Goal: Information Seeking & Learning: Find specific fact

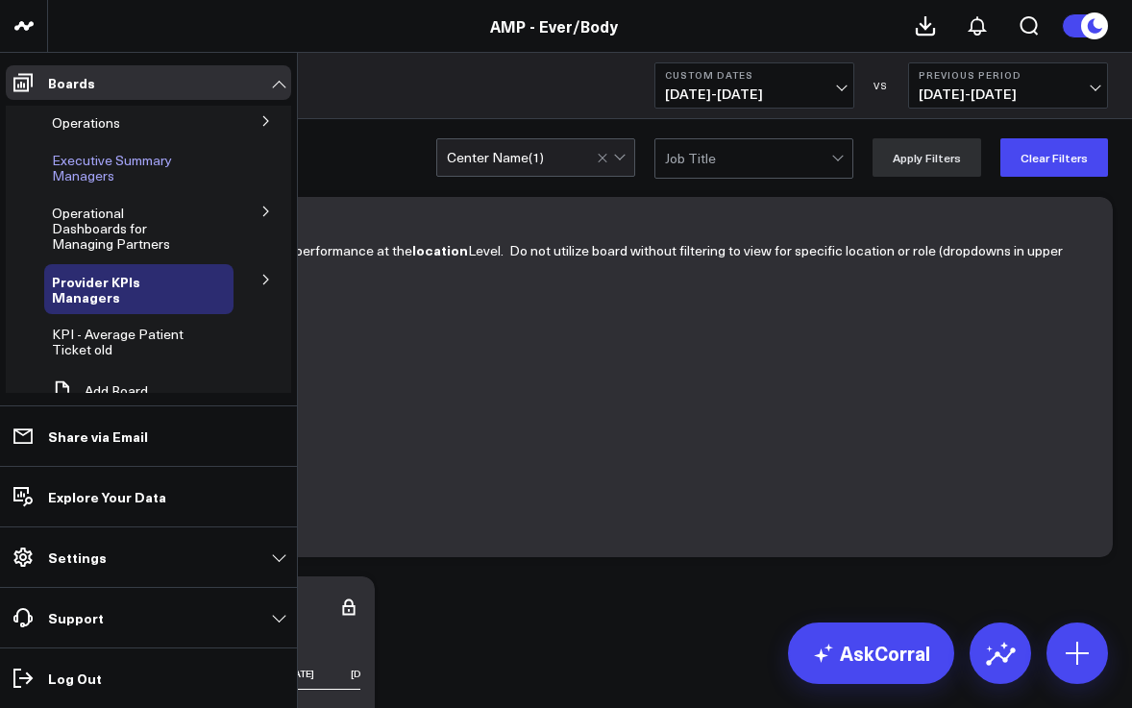
click at [75, 171] on span "Executive Summary Managers" at bounding box center [112, 168] width 120 height 34
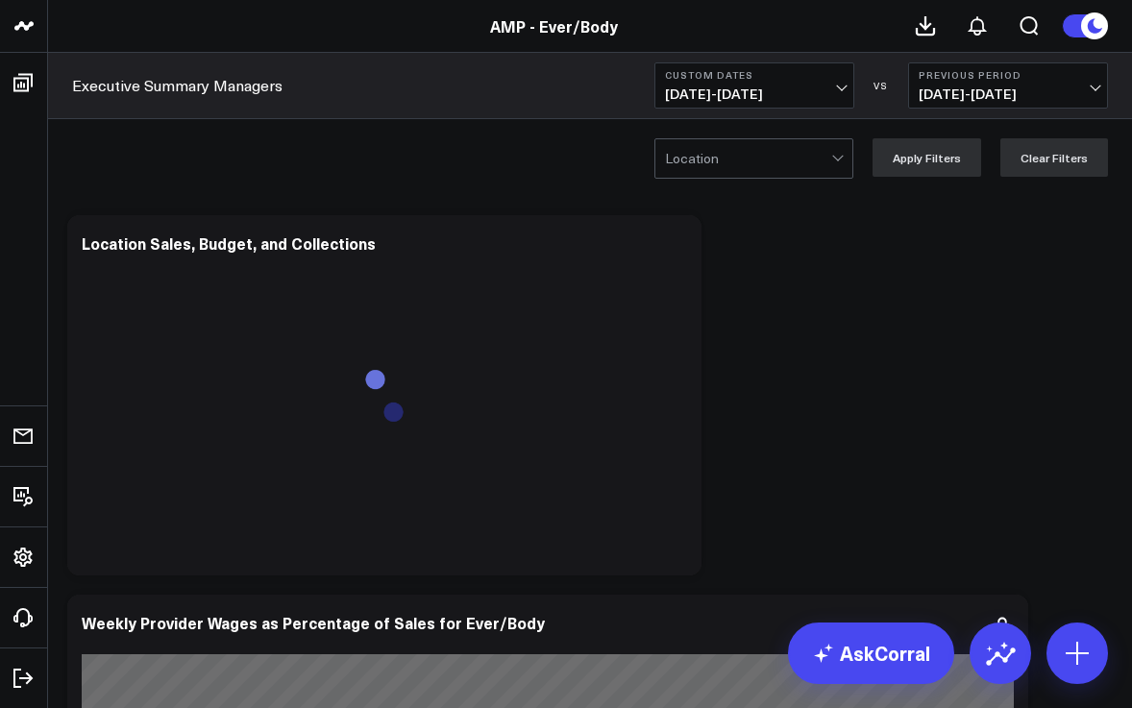
click at [837, 87] on span "07/01/25 - 07/24/25" at bounding box center [754, 94] width 179 height 15
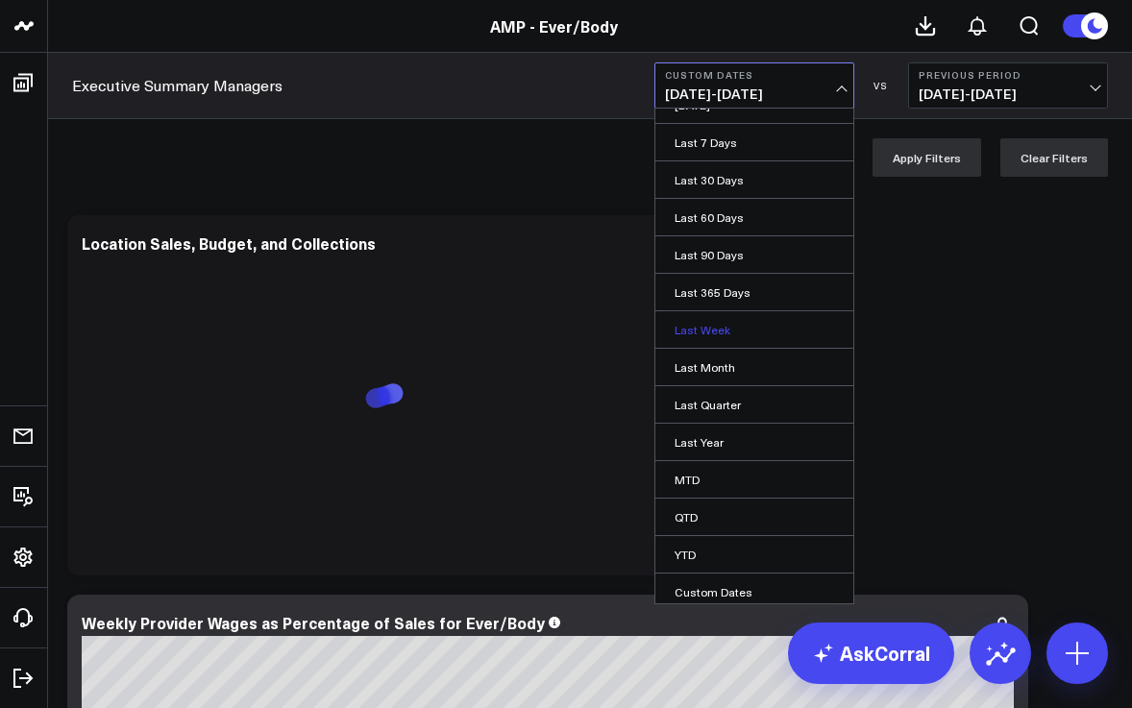
scroll to position [29, 0]
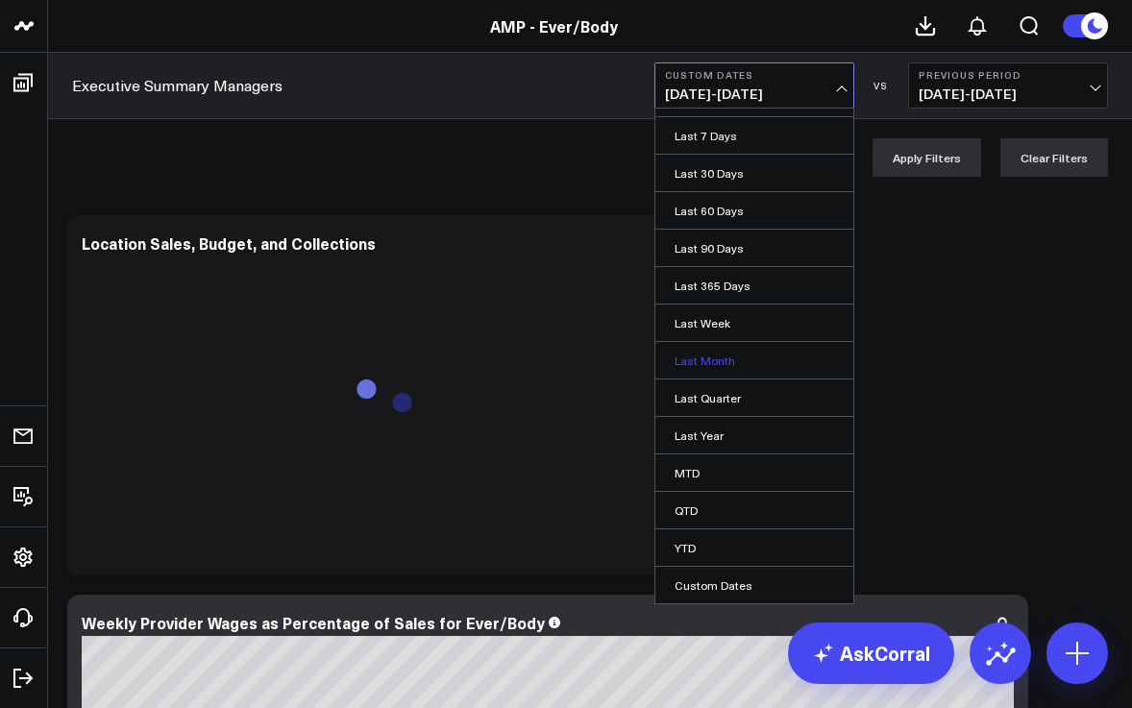
click at [731, 359] on link "Last Month" at bounding box center [755, 360] width 198 height 37
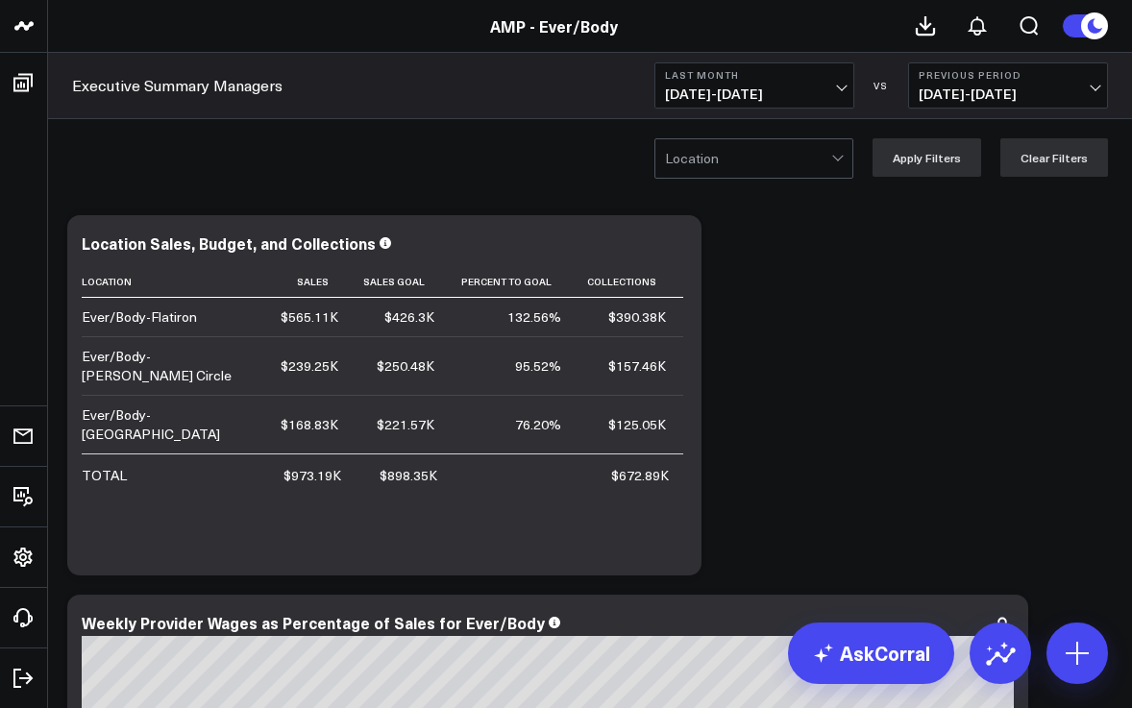
click at [839, 158] on div at bounding box center [839, 158] width 16 height 38
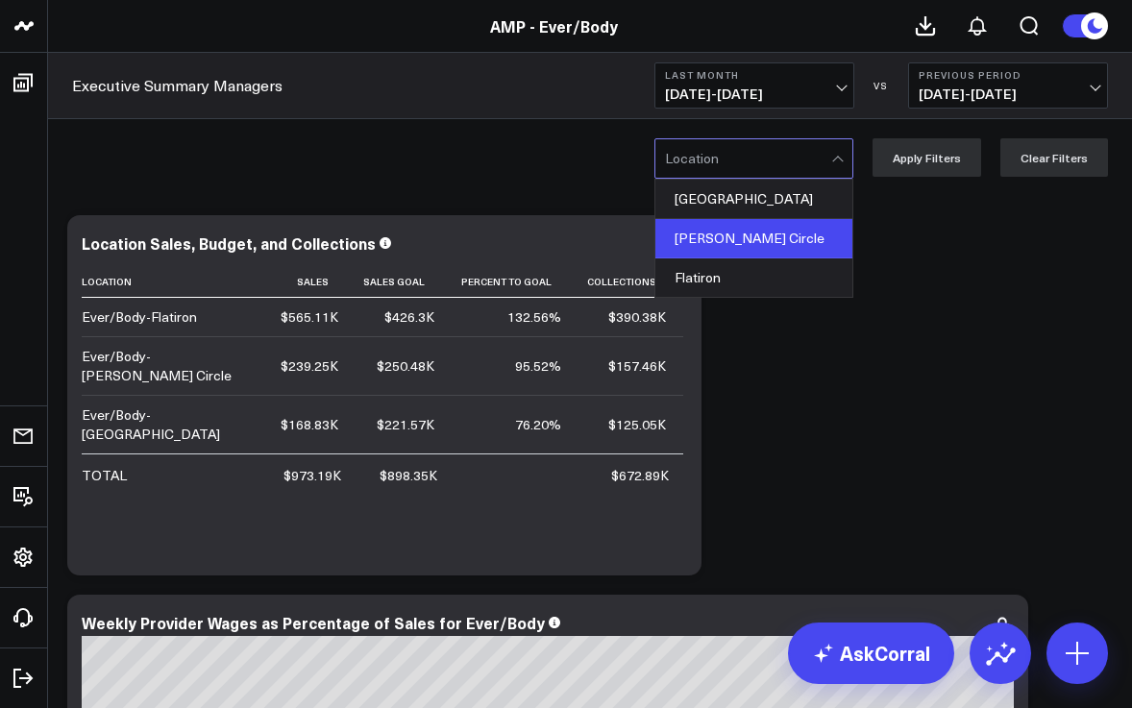
click at [788, 233] on div "[PERSON_NAME] Circle" at bounding box center [754, 238] width 197 height 39
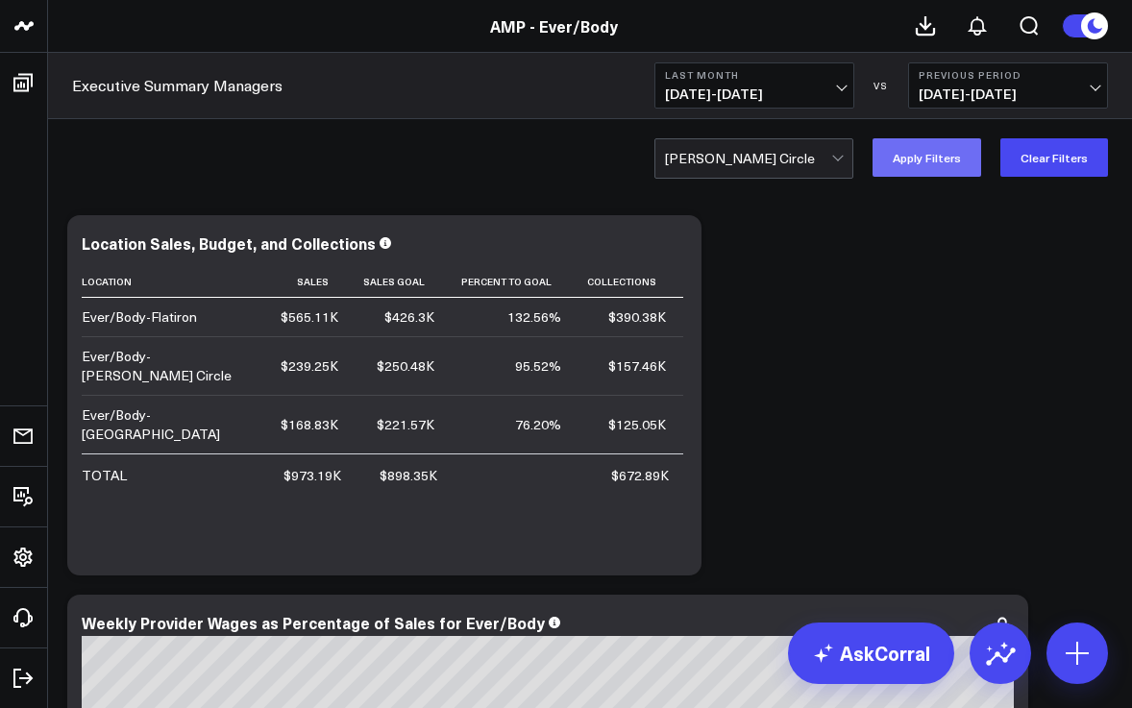
click at [946, 170] on button "Apply Filters" at bounding box center [927, 157] width 109 height 38
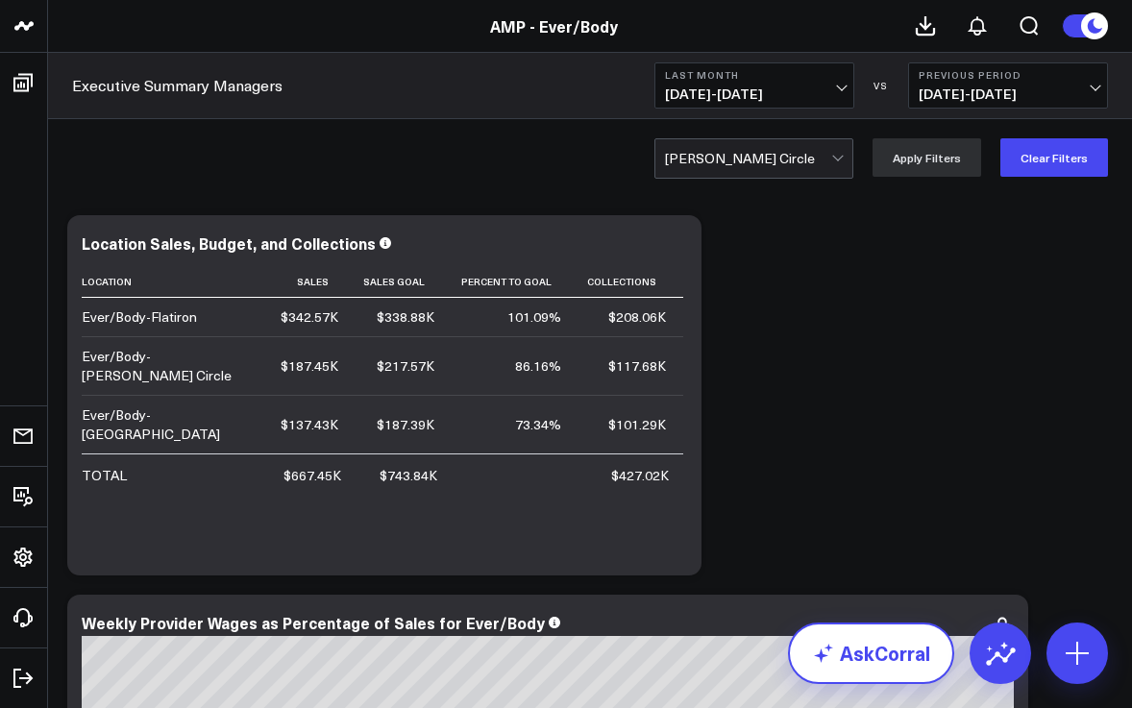
click at [894, 641] on link "AskCorral" at bounding box center [871, 654] width 166 height 62
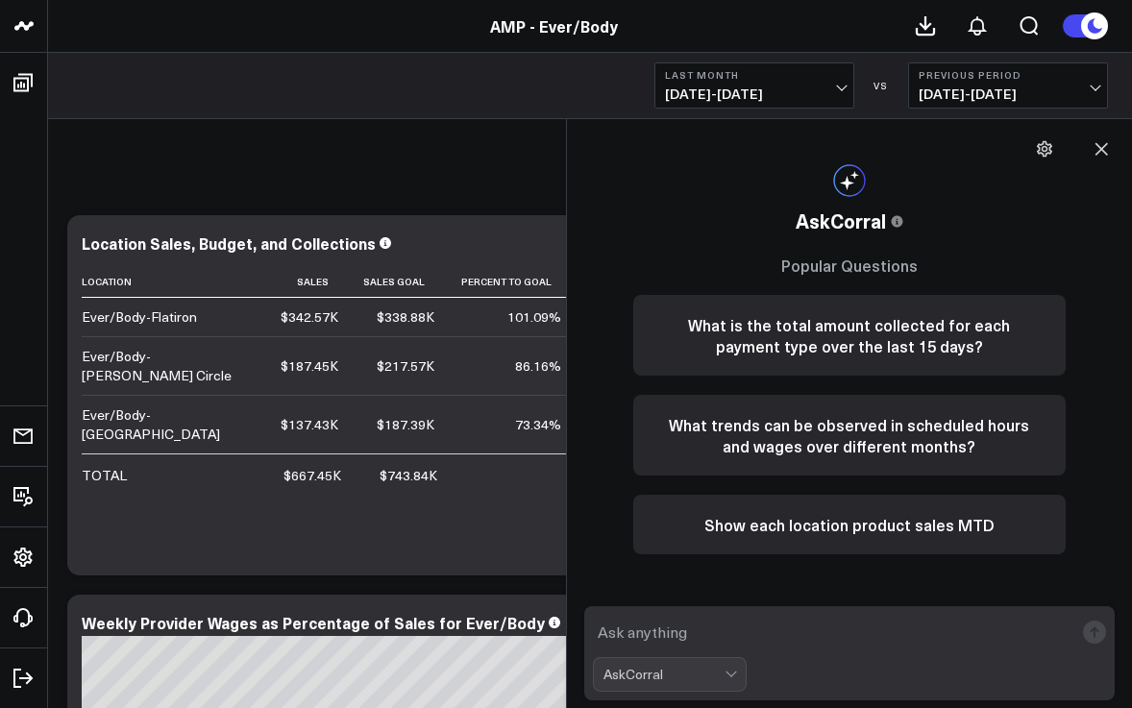
click at [634, 625] on textarea at bounding box center [834, 632] width 482 height 35
type textarea "o"
type textarea "cost of goods sold for logan circle"
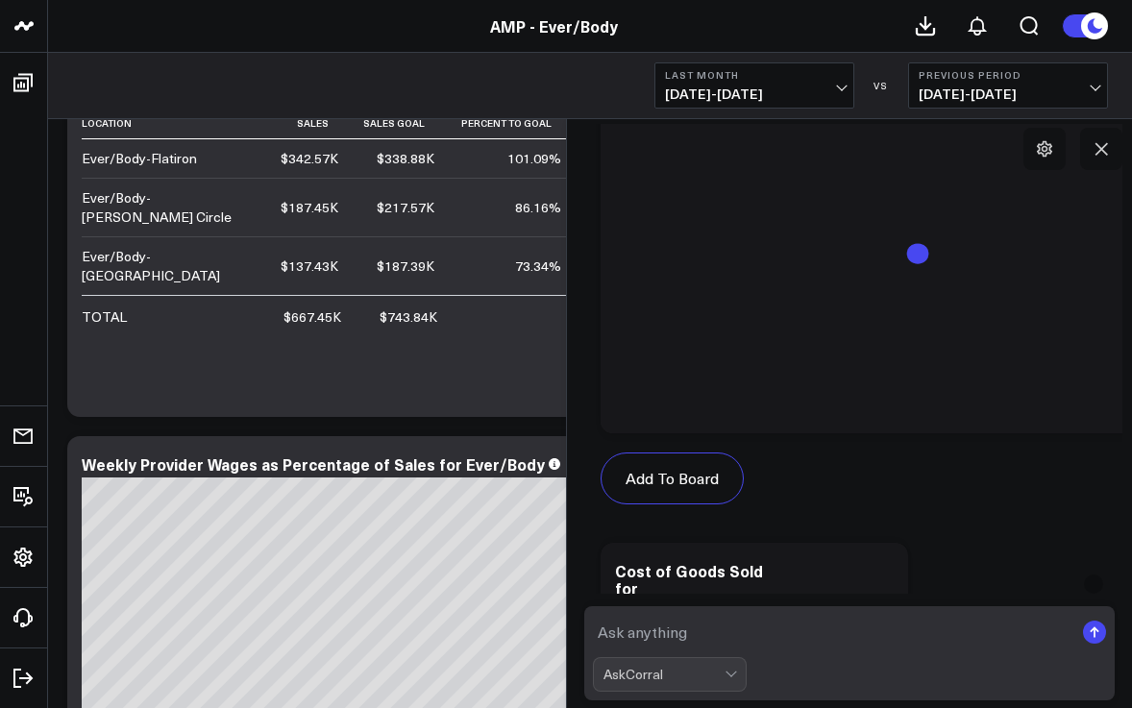
scroll to position [774, 0]
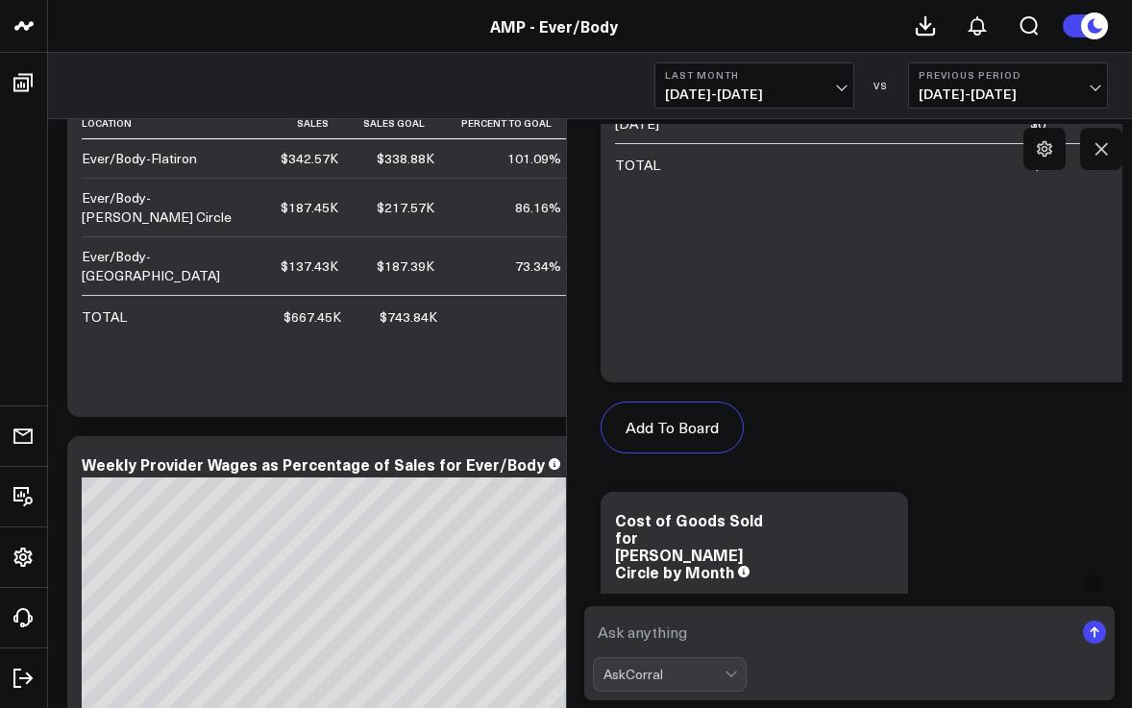
type textarea "O"
type textarea "COGS"
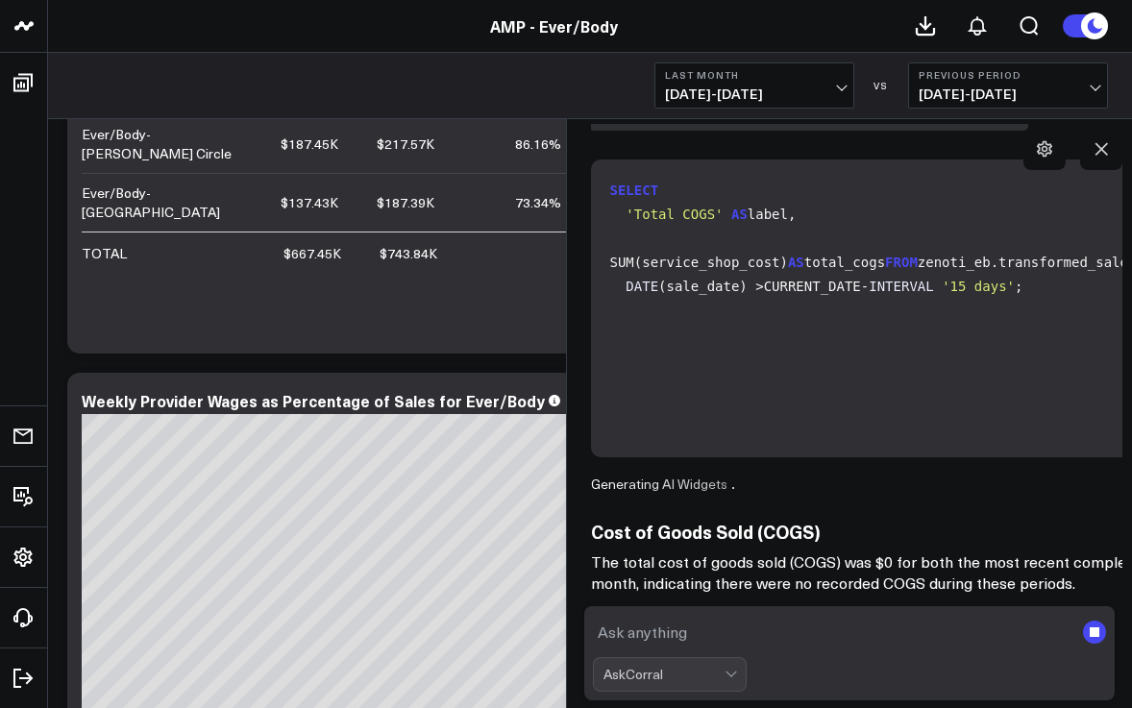
scroll to position [2097, 0]
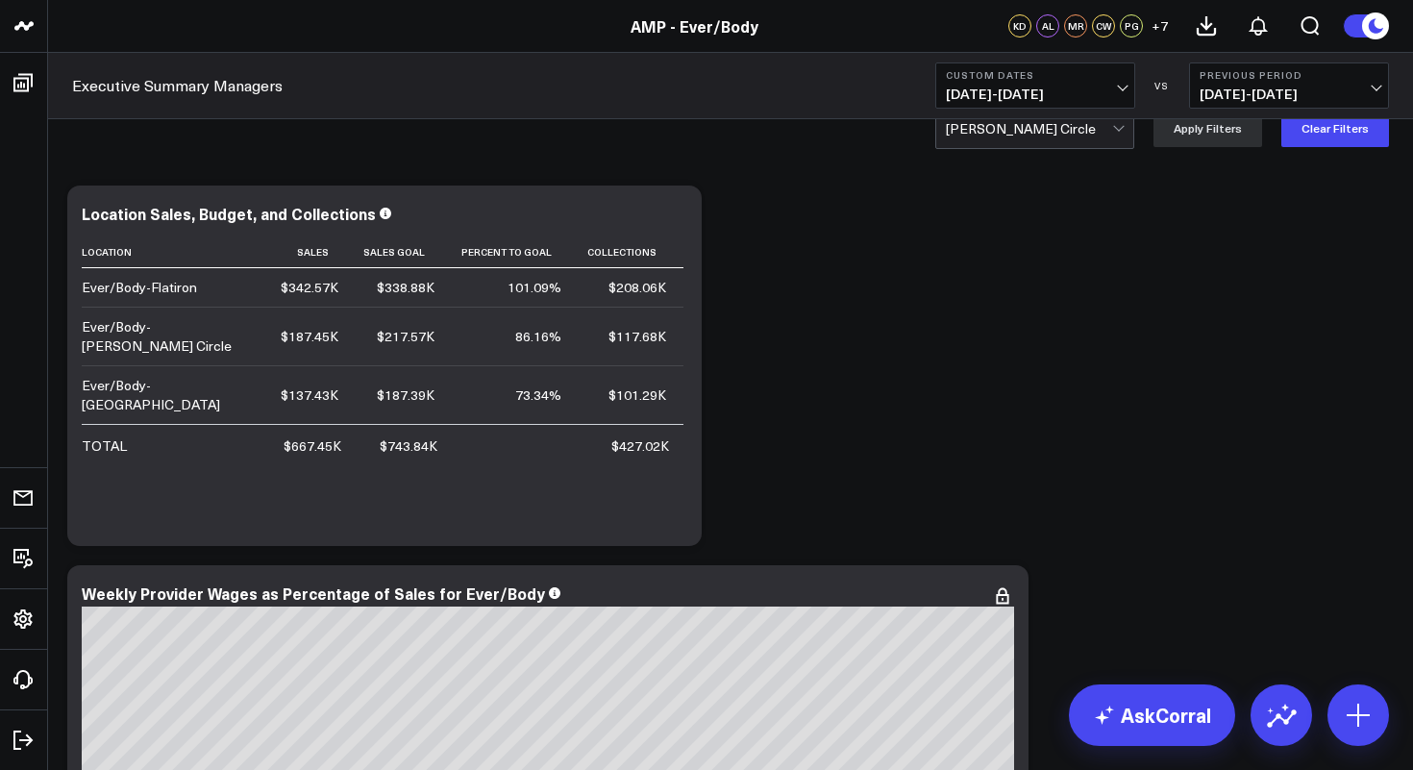
scroll to position [28, 0]
